Goal: Task Accomplishment & Management: Complete application form

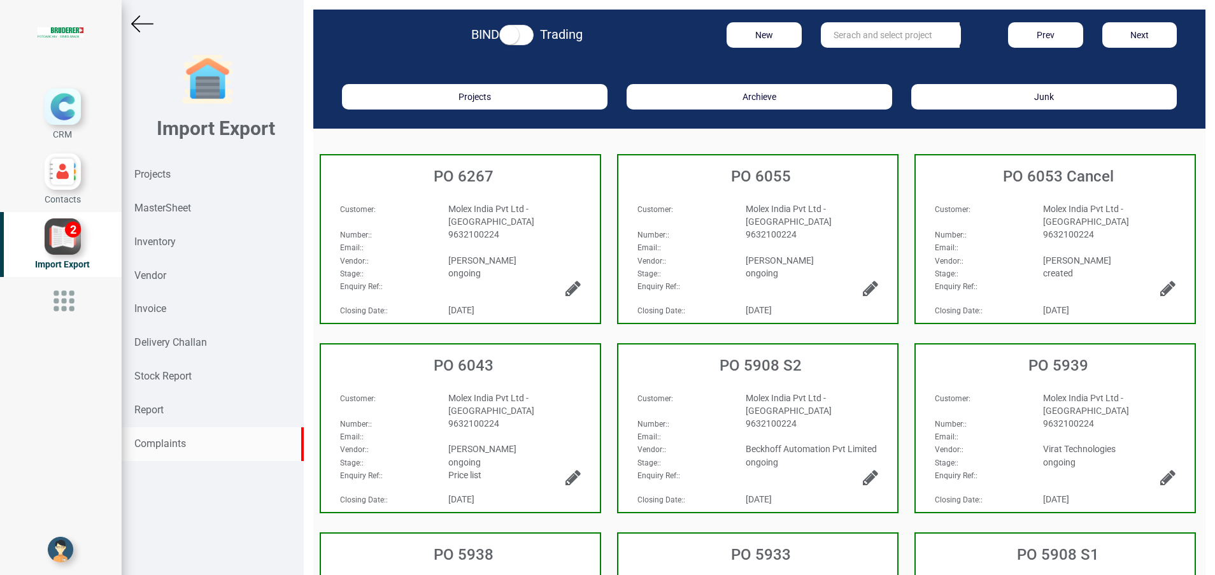
click at [183, 441] on strong "Complaints" at bounding box center [160, 444] width 52 height 12
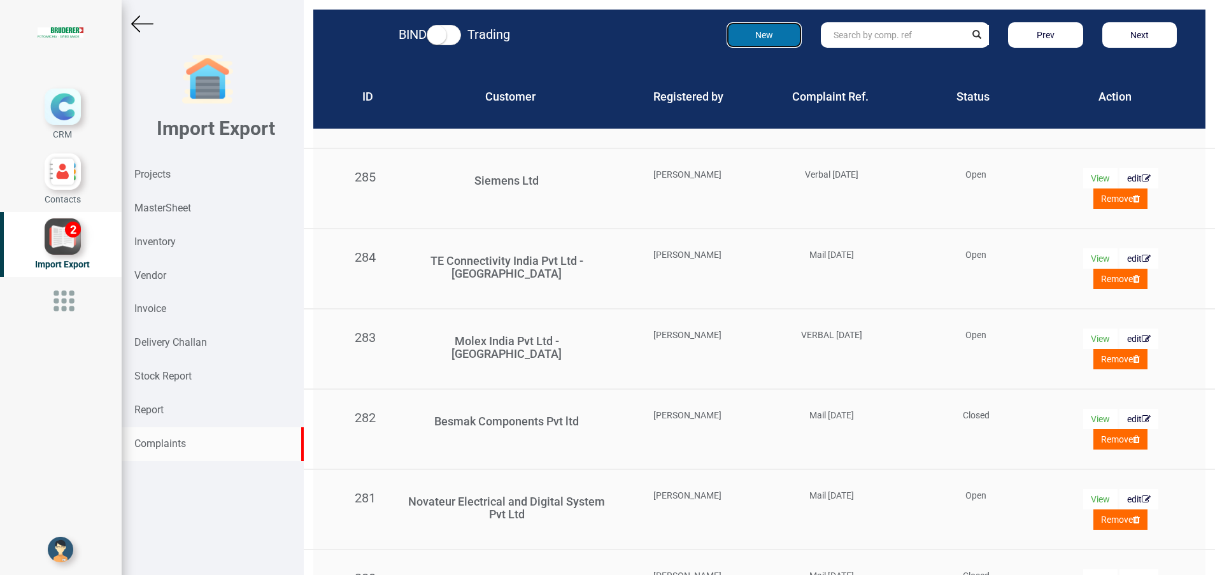
click at [743, 38] on button "New" at bounding box center [764, 34] width 75 height 25
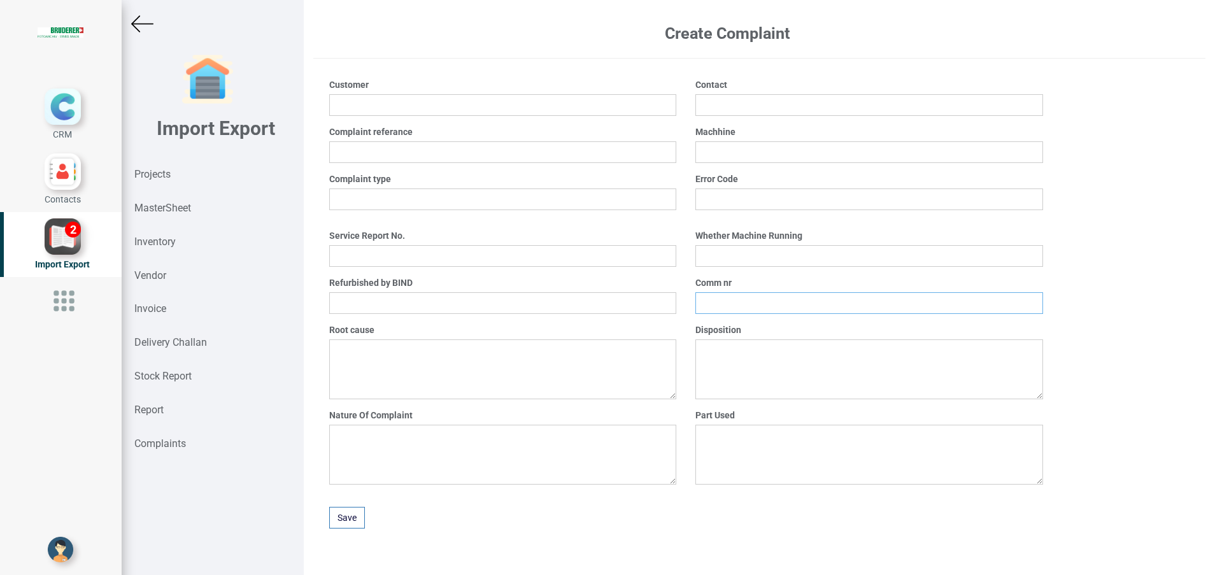
click at [721, 296] on input "text" at bounding box center [869, 303] width 347 height 22
type input "RU 2392"
click at [740, 261] on select "Yes No" at bounding box center [869, 256] width 347 height 22
select select "Yes"
click at [696, 245] on select "Yes No" at bounding box center [869, 256] width 347 height 22
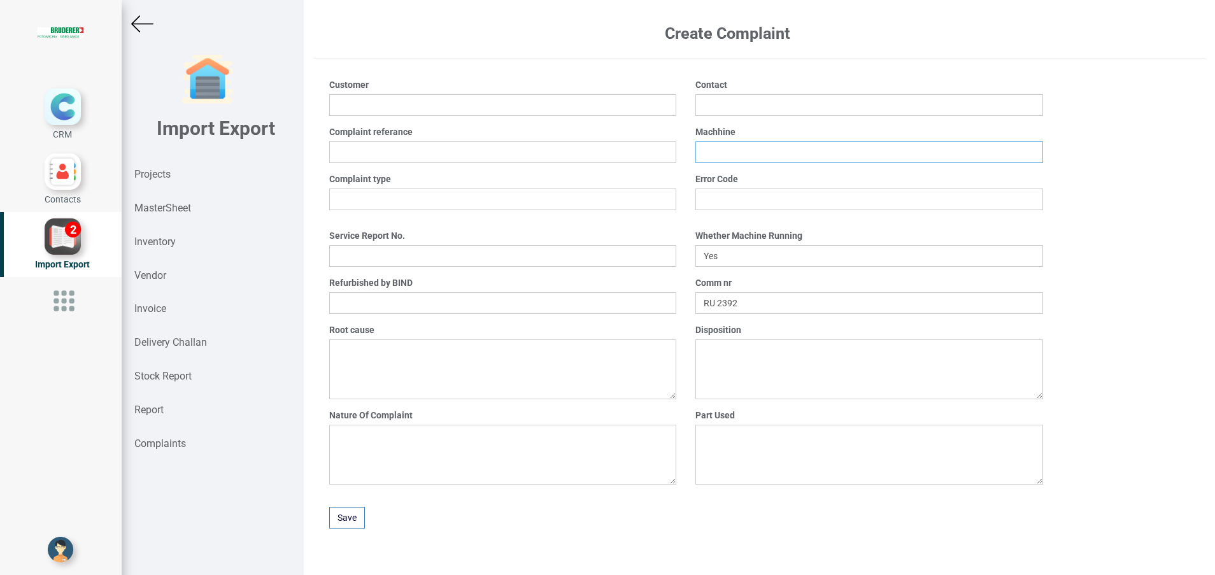
click at [730, 161] on input "text" at bounding box center [869, 152] width 347 height 22
type input "BSTA 35HL(E)"
click at [715, 112] on input "text" at bounding box center [869, 105] width 347 height 22
type input "[PERSON_NAME]"
click at [519, 106] on input at bounding box center [502, 105] width 347 height 22
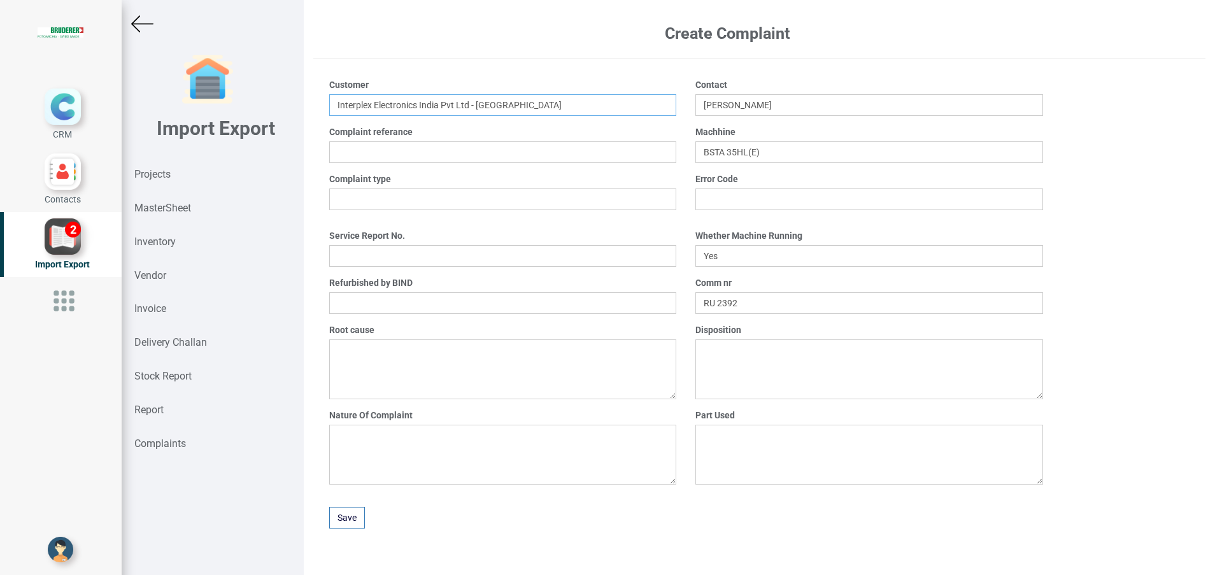
type input "Interplex Electronics India Pvt Ltd - [GEOGRAPHIC_DATA]"
click at [458, 148] on input "text" at bounding box center [502, 152] width 347 height 22
type input "Mail [DATE]"
click at [437, 198] on select "Mechanical Electrical ElectroMechanical Other" at bounding box center [502, 200] width 347 height 22
select select "Mechanical"
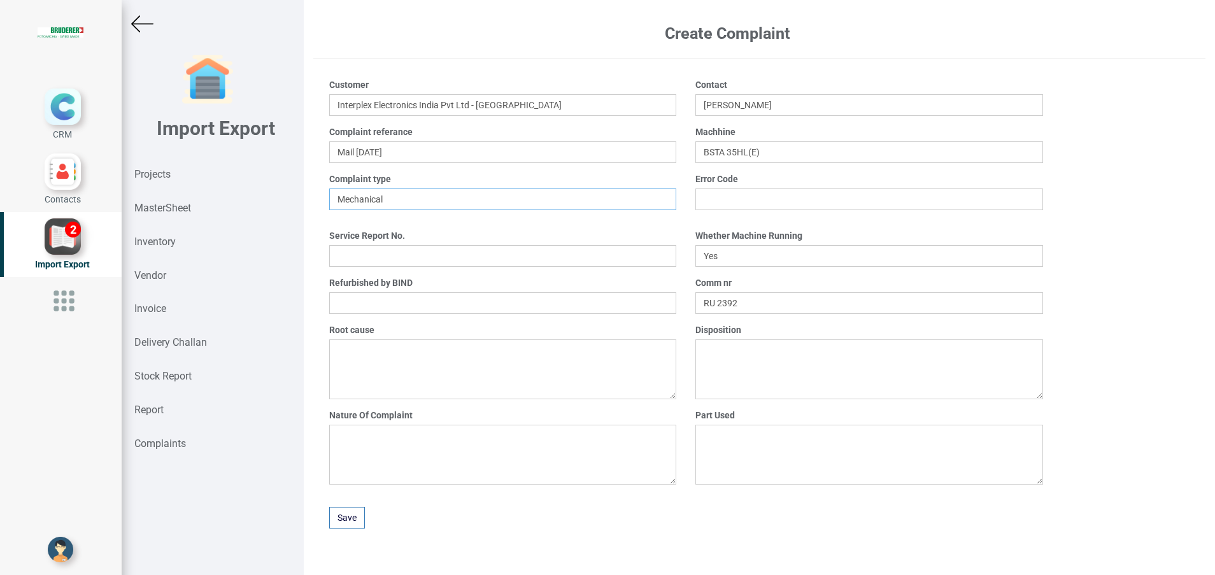
click at [329, 189] on select "Mechanical Electrical ElectroMechanical Other" at bounding box center [502, 200] width 347 height 22
click at [392, 301] on select "Yes No" at bounding box center [502, 303] width 347 height 22
select select "Yes"
click at [329, 292] on select "Yes No" at bounding box center [502, 303] width 347 height 22
click at [352, 450] on textarea at bounding box center [502, 455] width 347 height 60
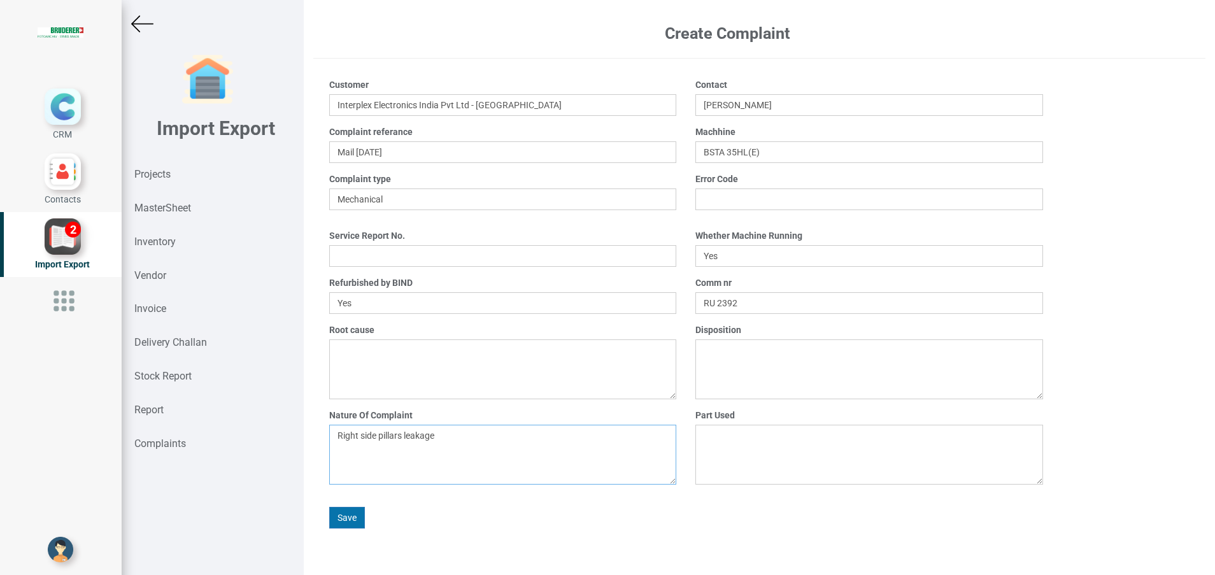
type textarea "Right side pillars leakage"
click at [344, 513] on button "Save" at bounding box center [347, 518] width 36 height 22
